Goal: Task Accomplishment & Management: Use online tool/utility

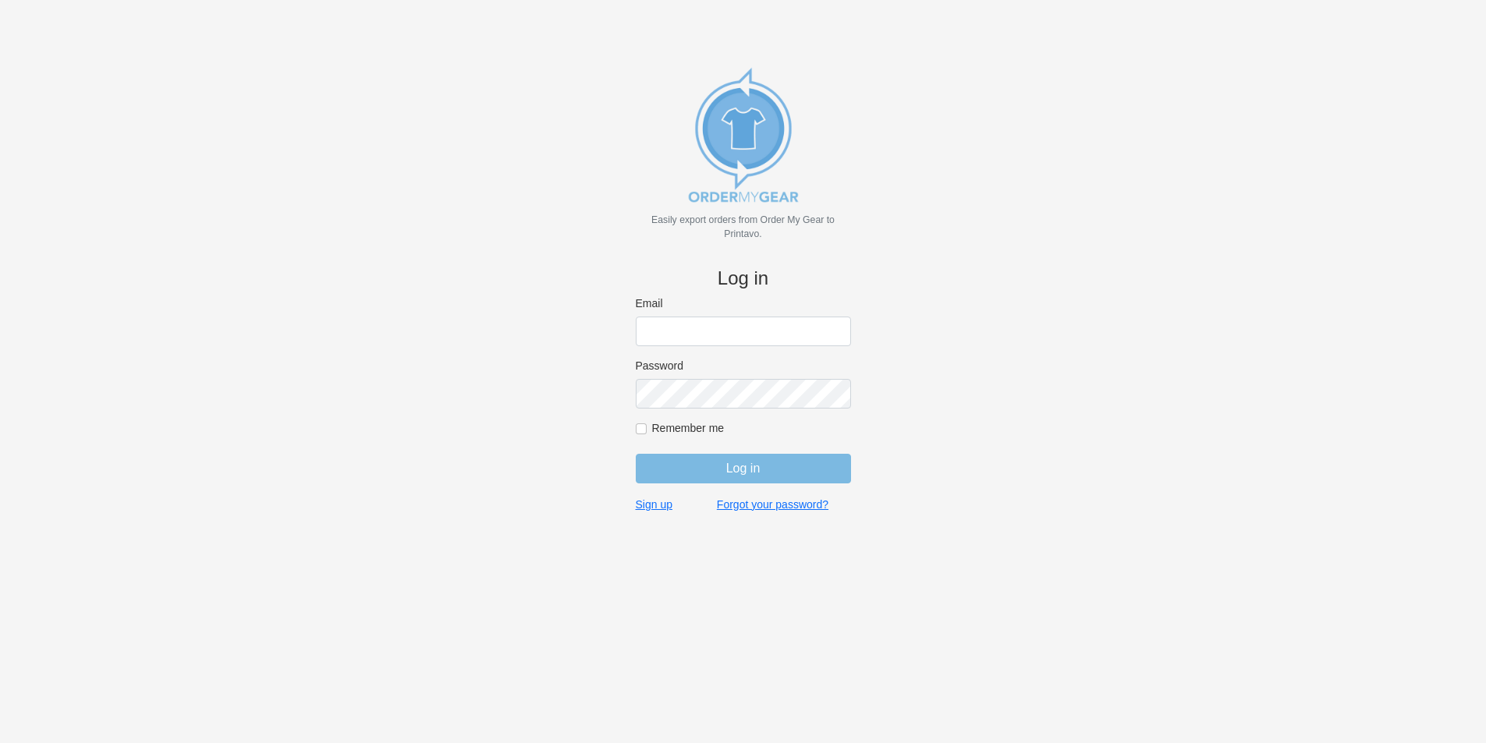
type input "jordan@jimsclothing.com"
click at [754, 477] on input "Log in" at bounding box center [743, 469] width 215 height 30
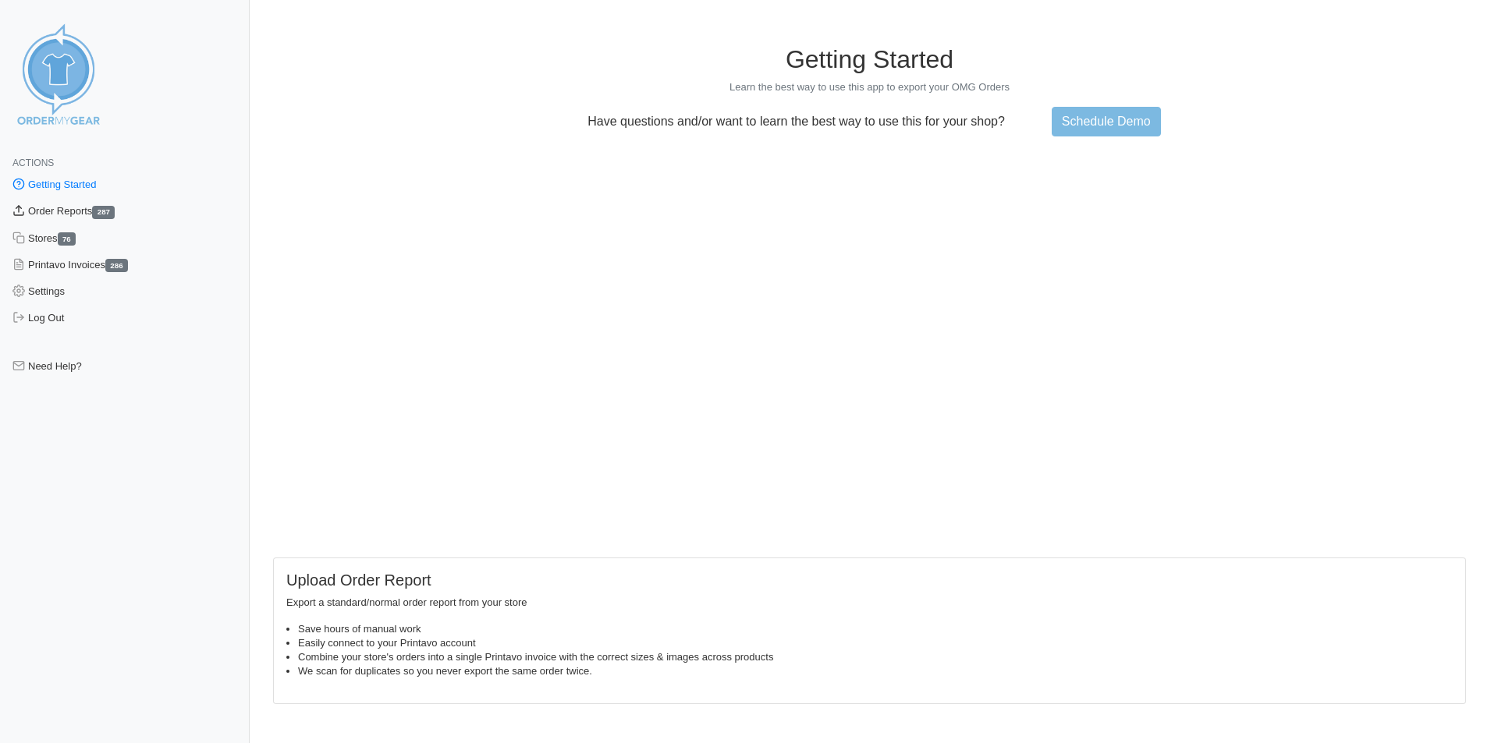
click at [93, 211] on link "Order Reports 287" at bounding box center [125, 211] width 250 height 27
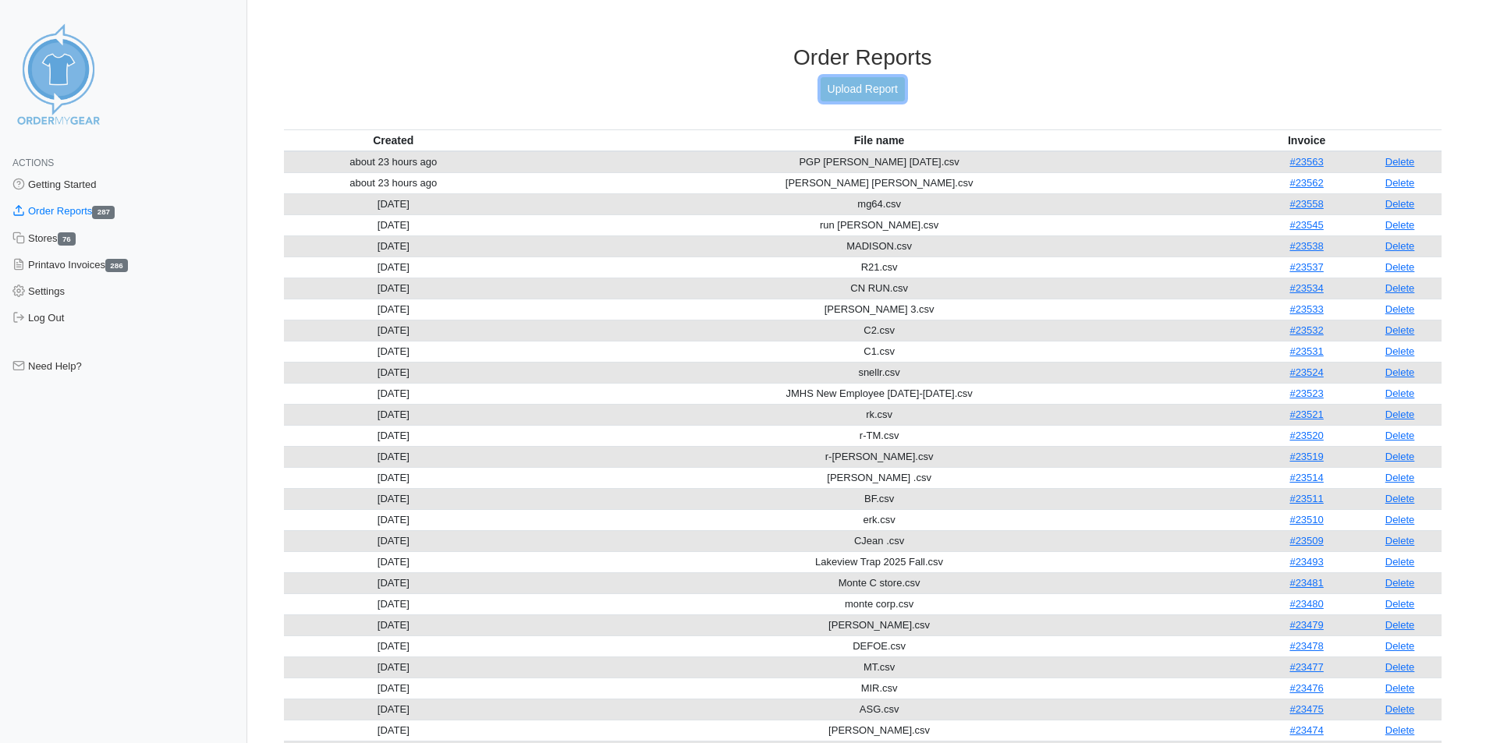
click at [869, 81] on link "Upload Report" at bounding box center [863, 89] width 84 height 24
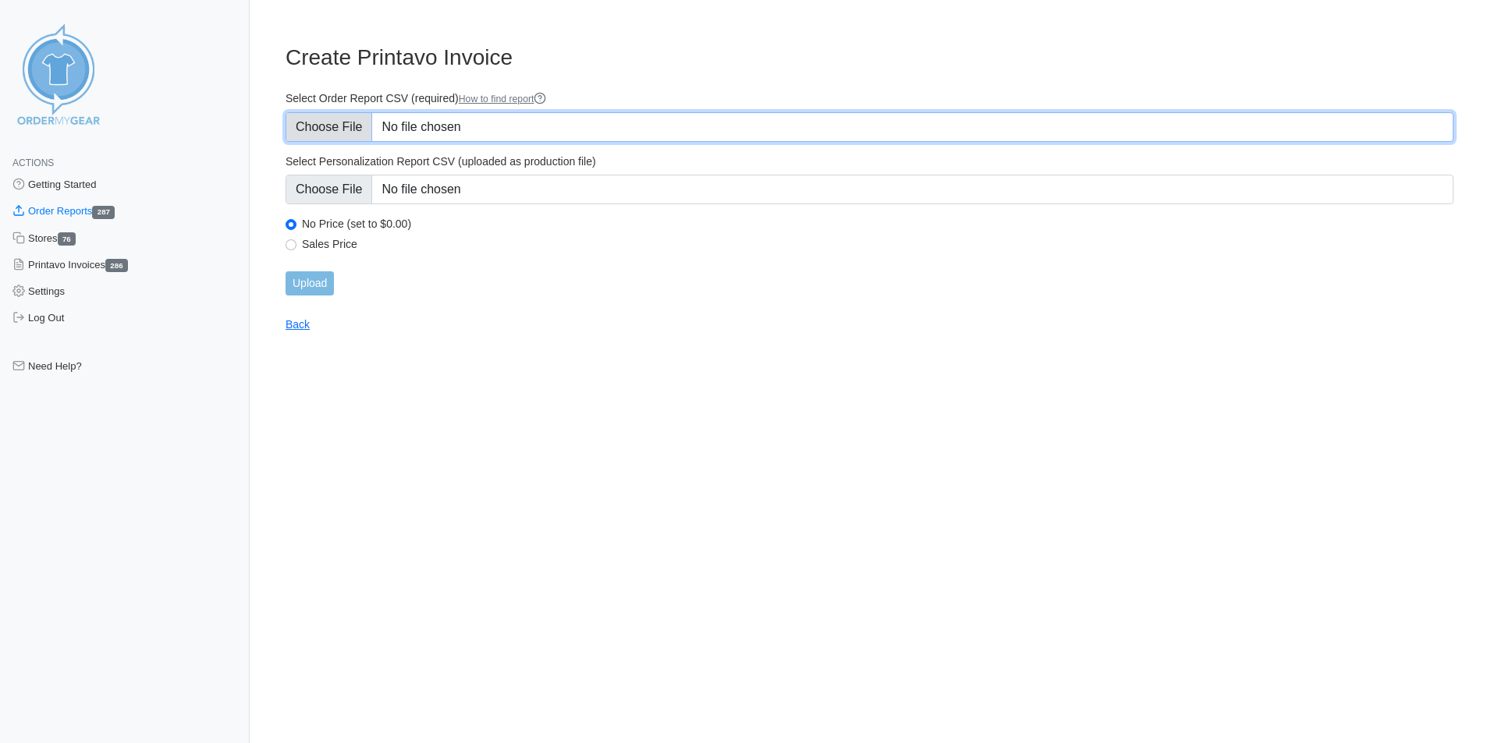
click at [501, 118] on input "Select Order Report CSV (required) How to find report" at bounding box center [869, 127] width 1168 height 30
type input "C:\fakepath\636.csv"
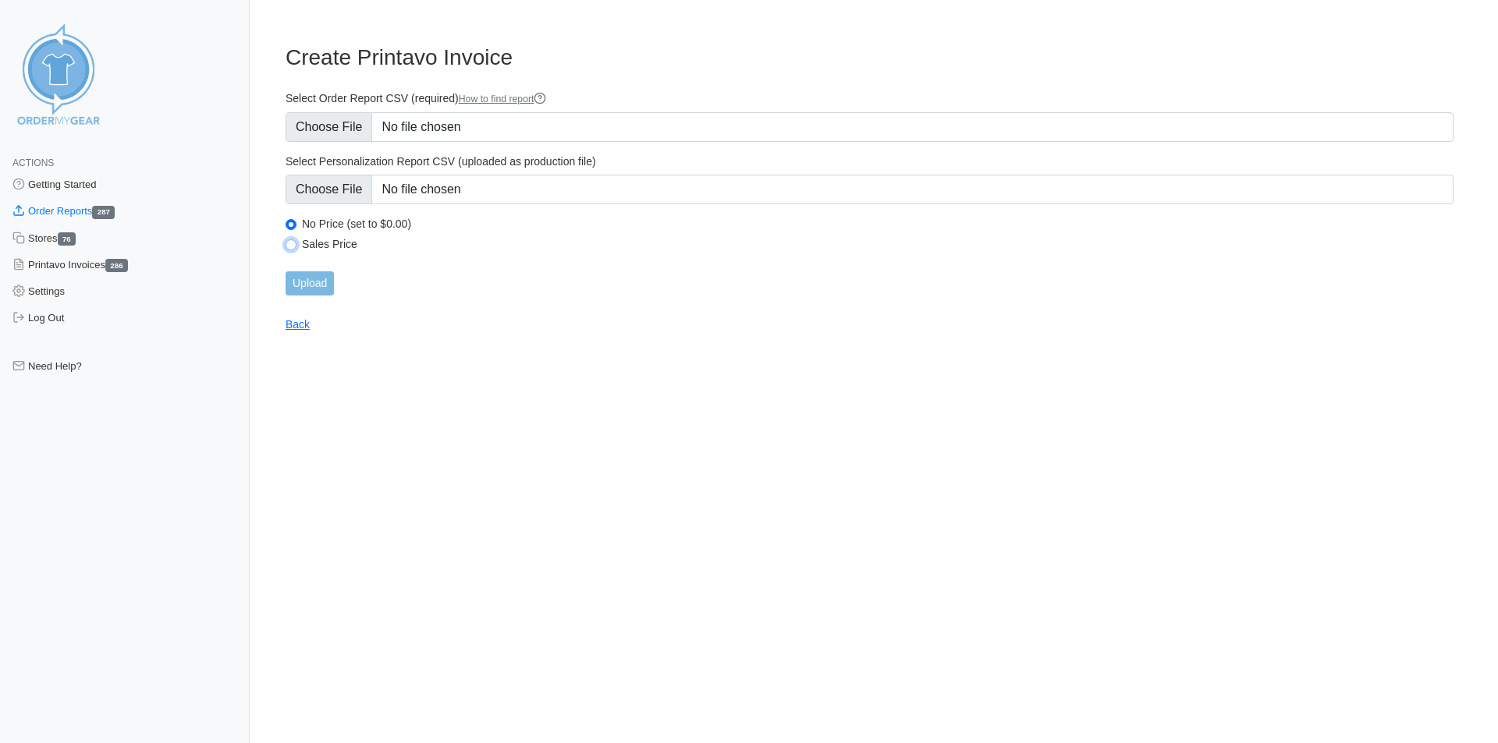
click at [292, 246] on input "Sales Price" at bounding box center [290, 244] width 11 height 11
radio input "true"
click at [317, 285] on input "Upload" at bounding box center [309, 283] width 48 height 24
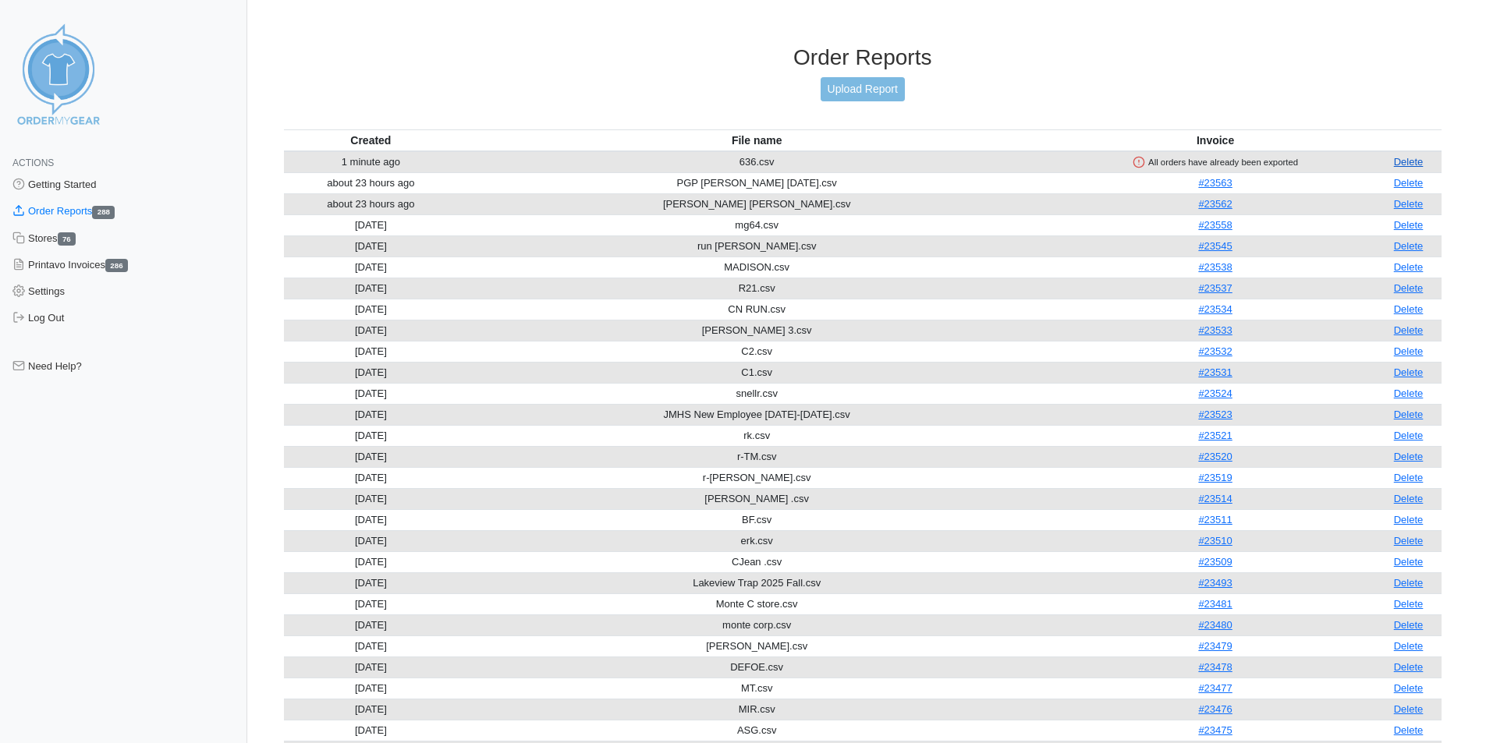
click at [1417, 159] on link "Delete" at bounding box center [1409, 162] width 30 height 12
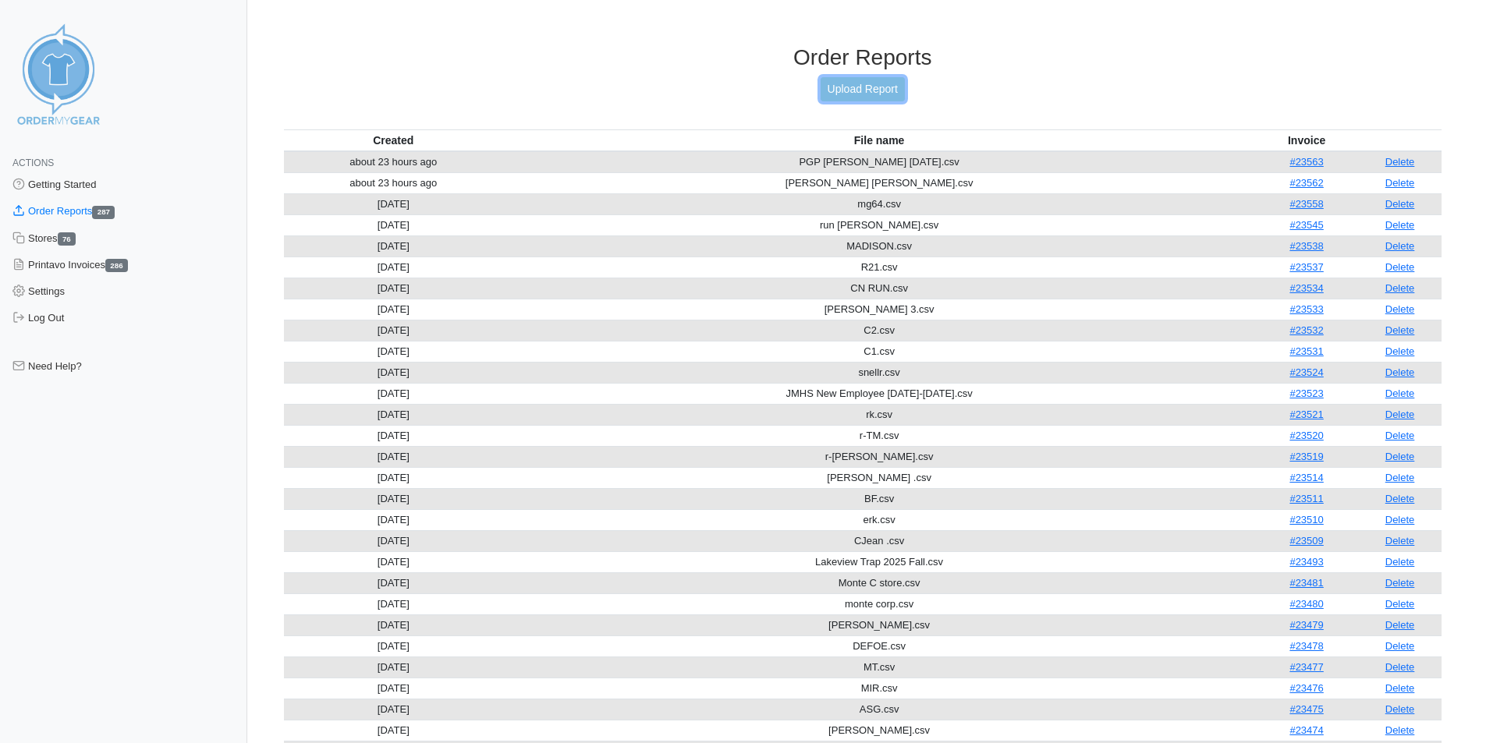
click at [856, 85] on link "Upload Report" at bounding box center [863, 89] width 84 height 24
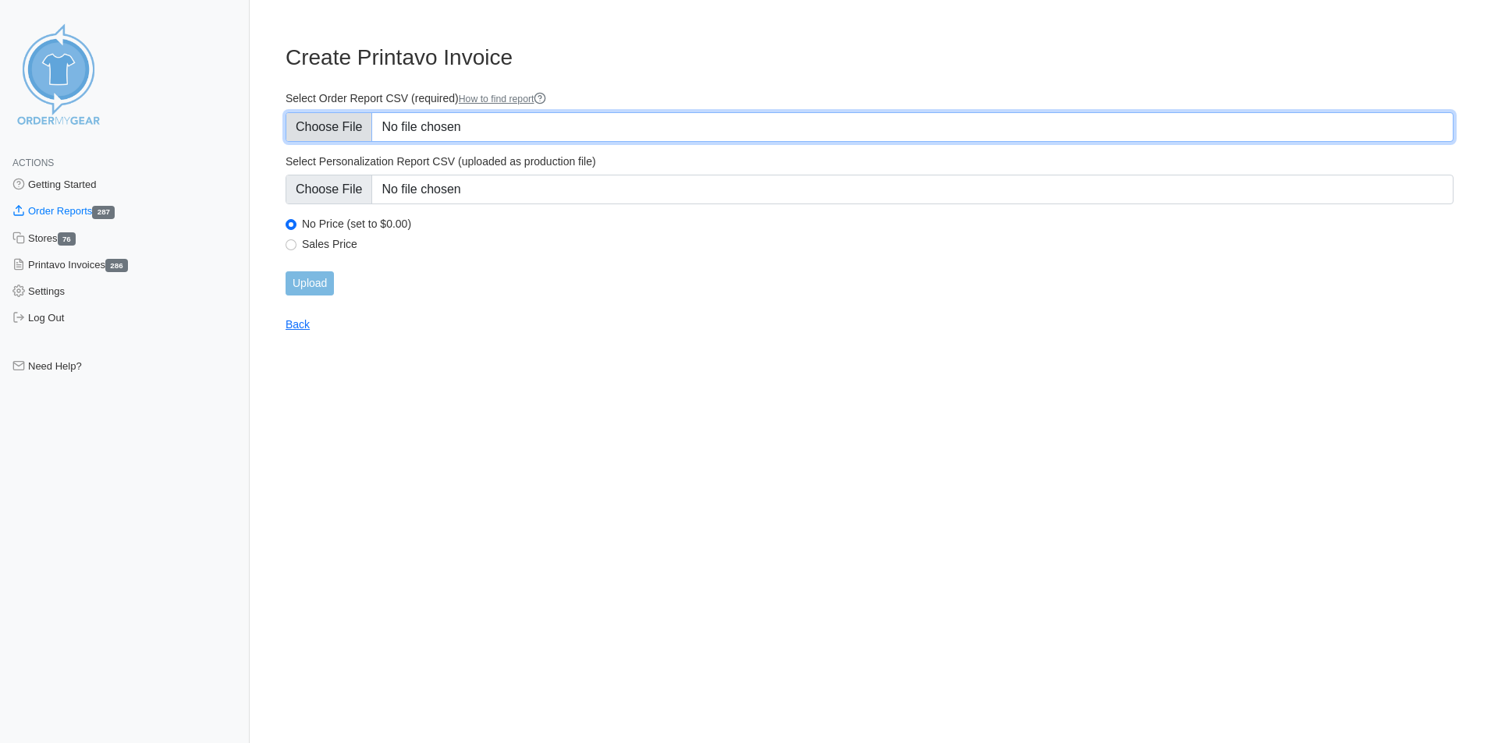
click at [515, 129] on input "Select Order Report CSV (required) How to find report" at bounding box center [869, 127] width 1168 height 30
type input "C:\fakepath\holm.csv"
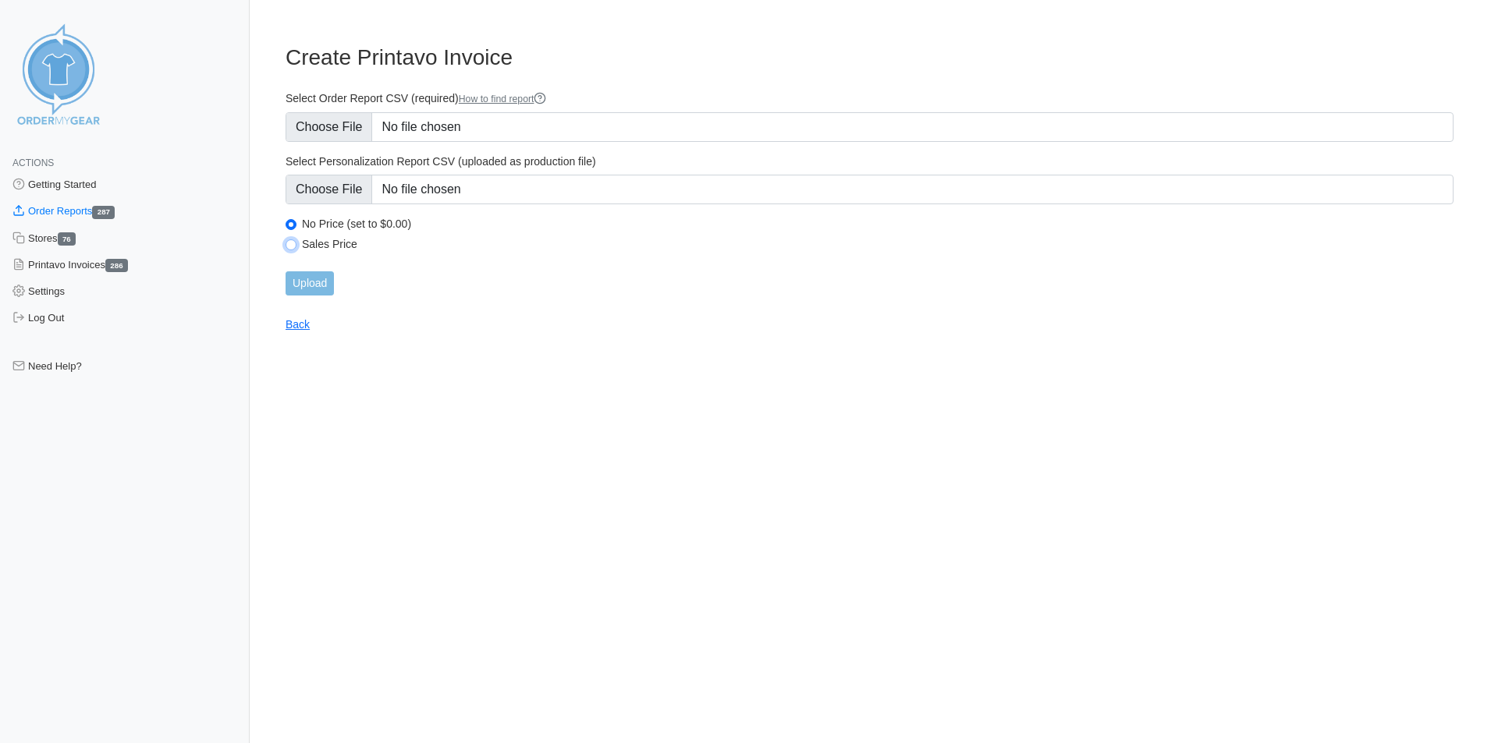
click at [292, 247] on input "Sales Price" at bounding box center [290, 244] width 11 height 11
radio input "true"
click at [317, 281] on input "Upload" at bounding box center [309, 283] width 48 height 24
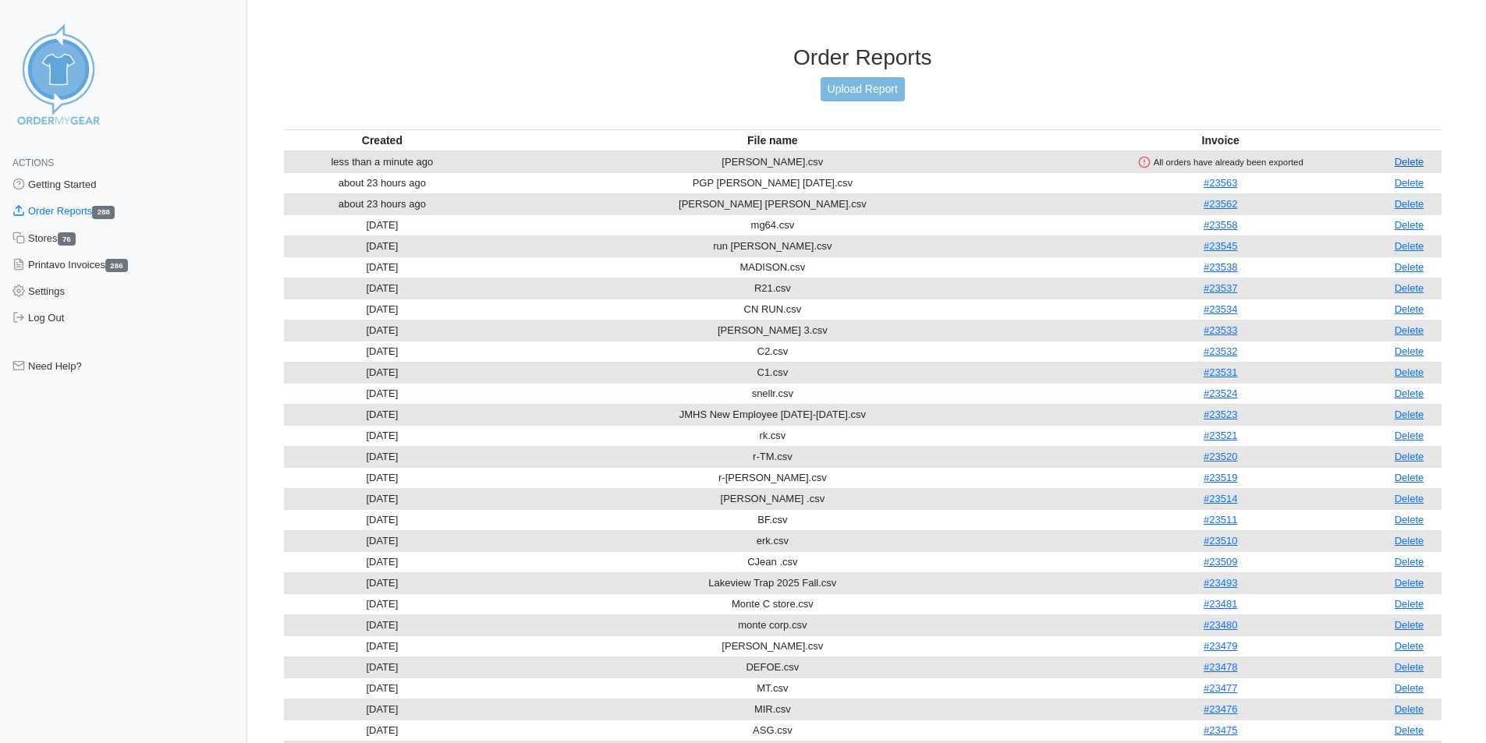
click at [1408, 160] on link "Delete" at bounding box center [1410, 162] width 30 height 12
